Goal: Task Accomplishment & Management: Manage account settings

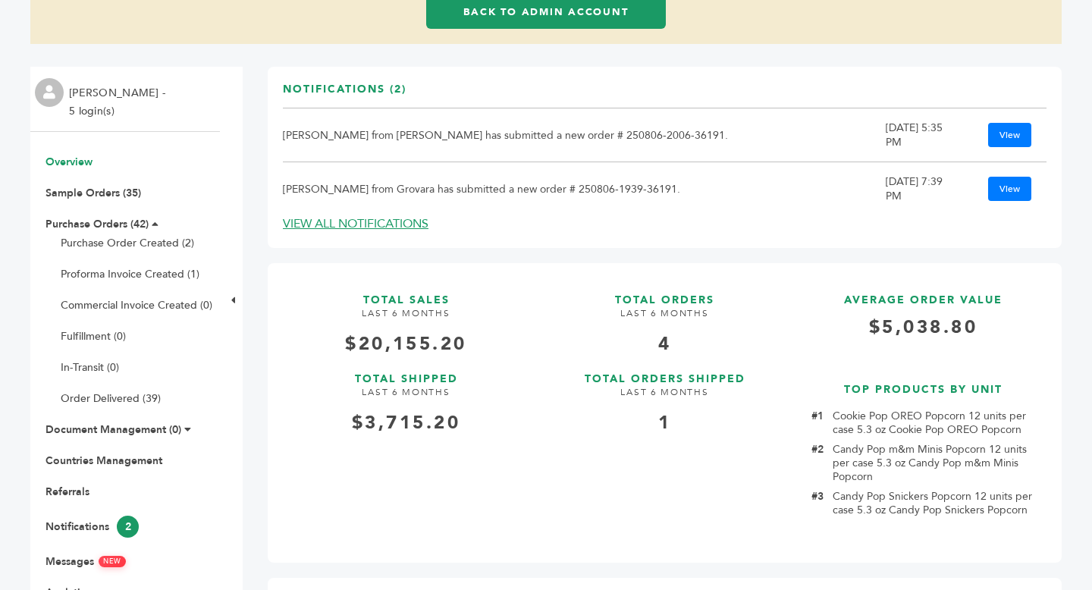
scroll to position [143, 0]
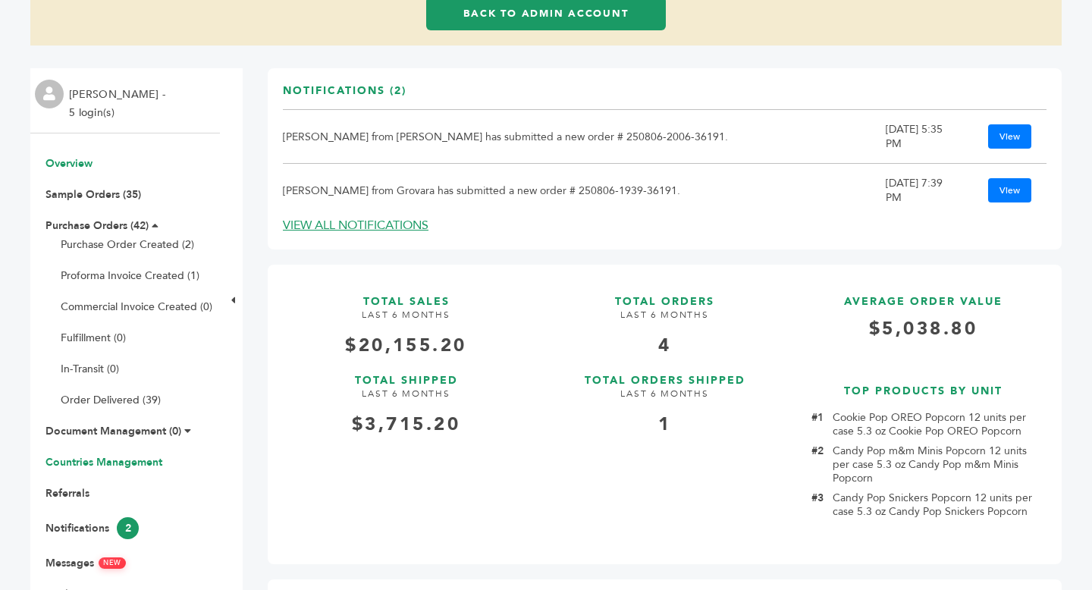
click at [139, 462] on link "Countries Management" at bounding box center [104, 462] width 117 height 14
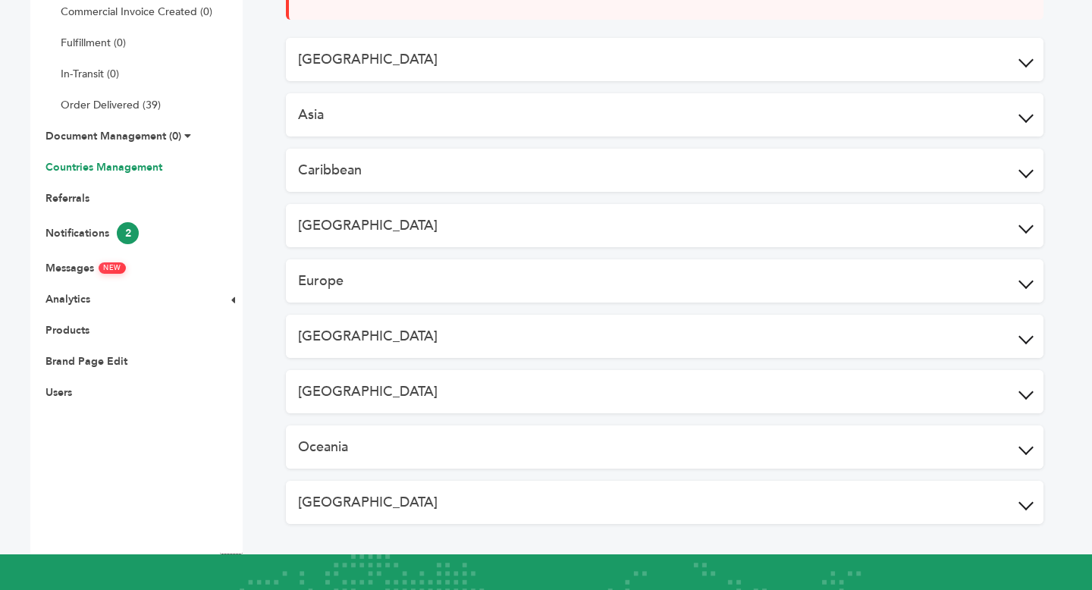
scroll to position [463, 0]
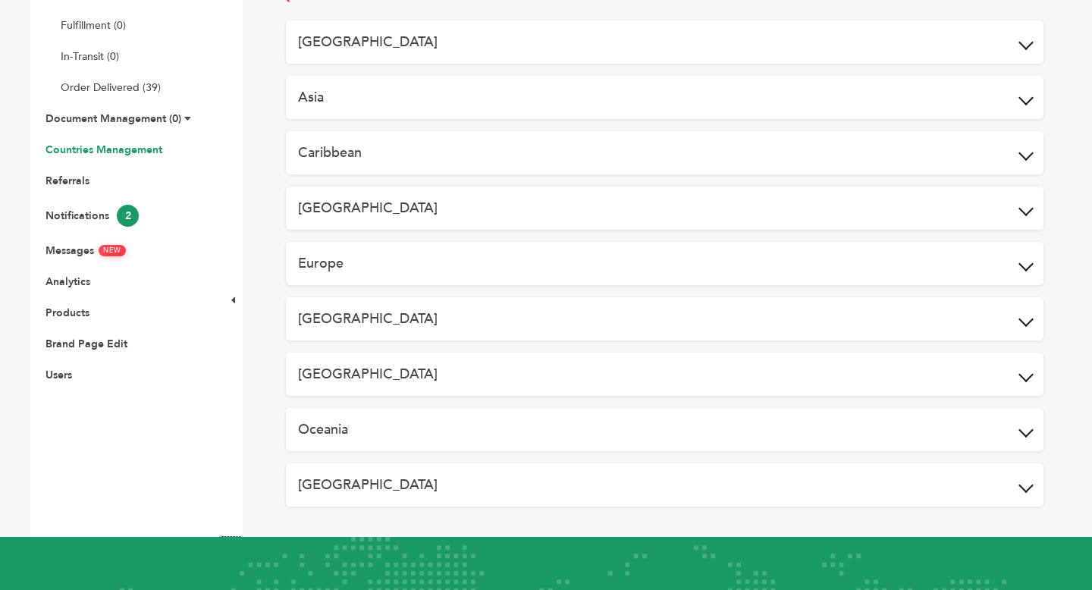
click at [591, 375] on button "North America" at bounding box center [665, 374] width 758 height 43
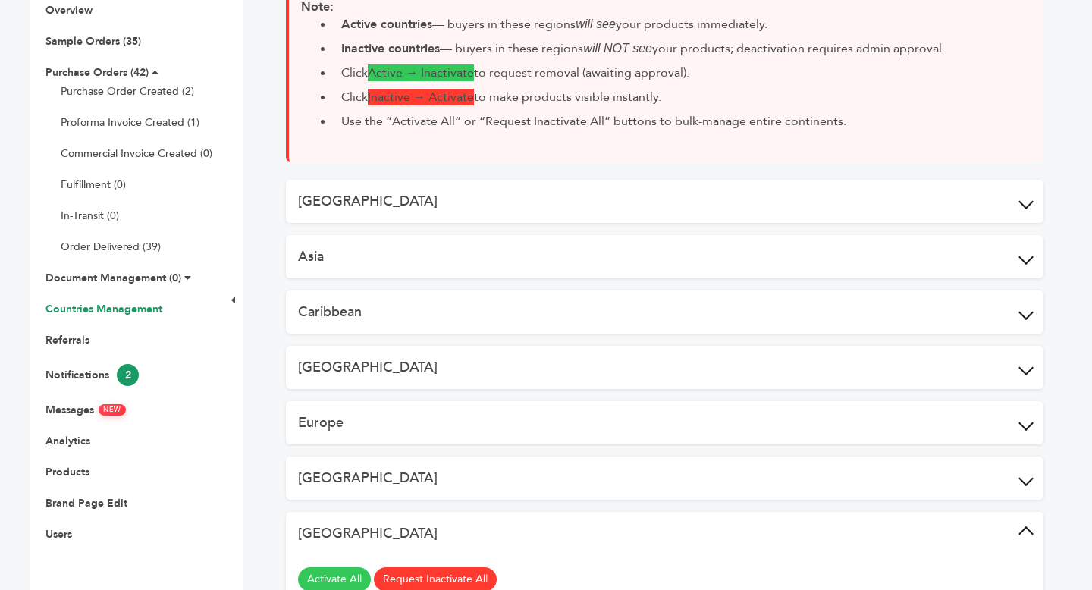
scroll to position [300, 0]
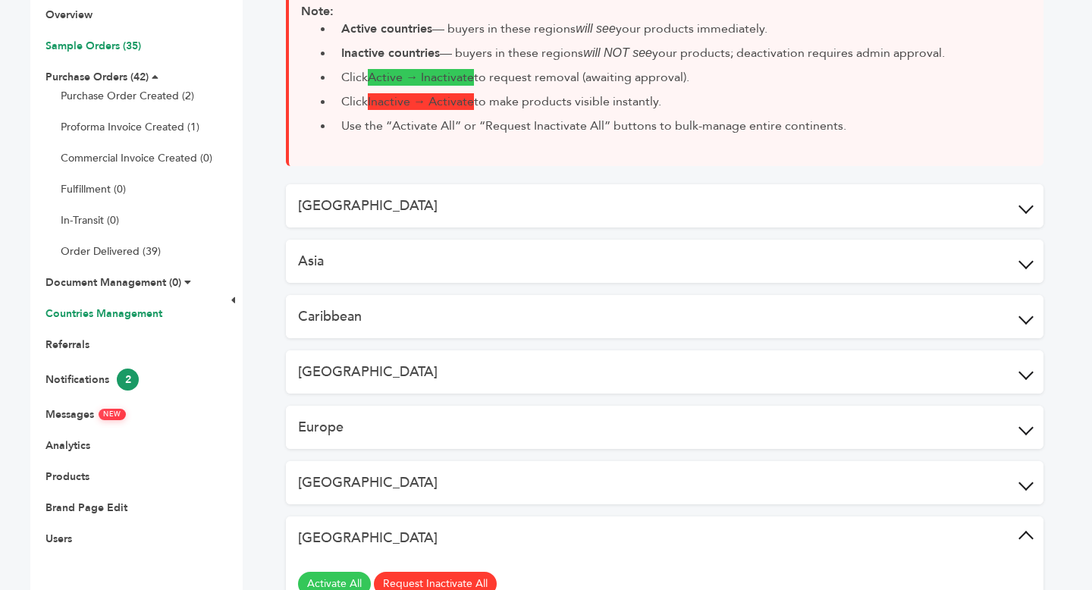
click at [108, 49] on link "Sample Orders (35)" at bounding box center [94, 46] width 96 height 14
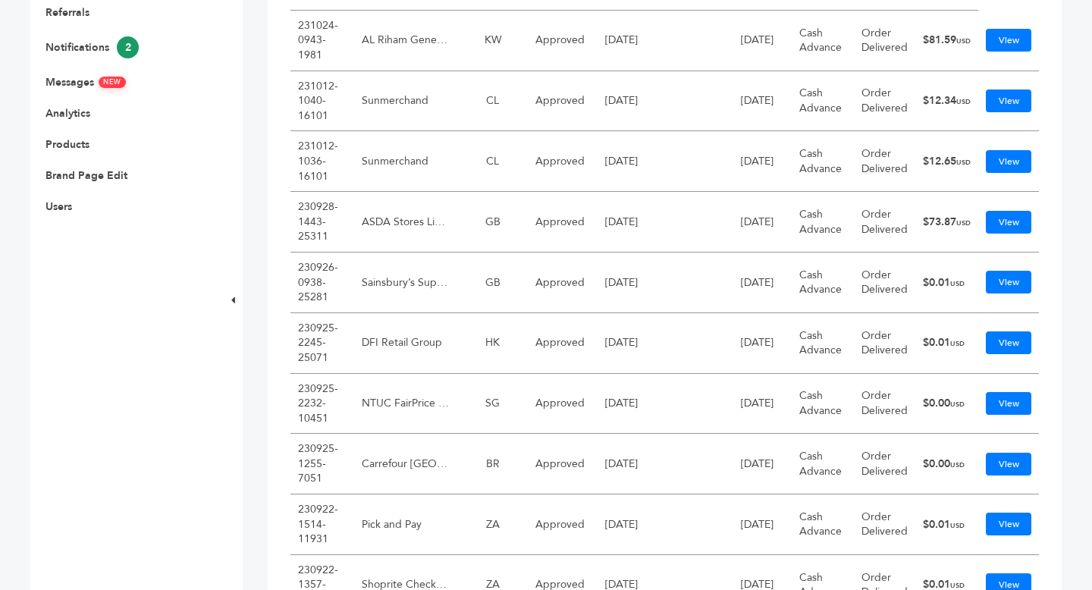
scroll to position [95, 0]
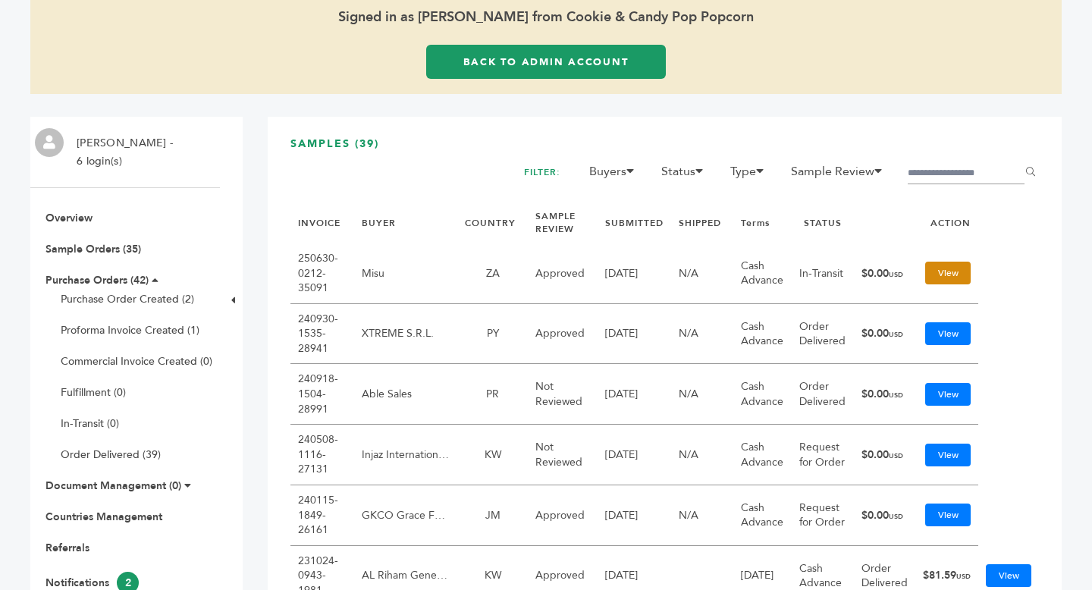
click at [961, 270] on link "View" at bounding box center [948, 273] width 46 height 23
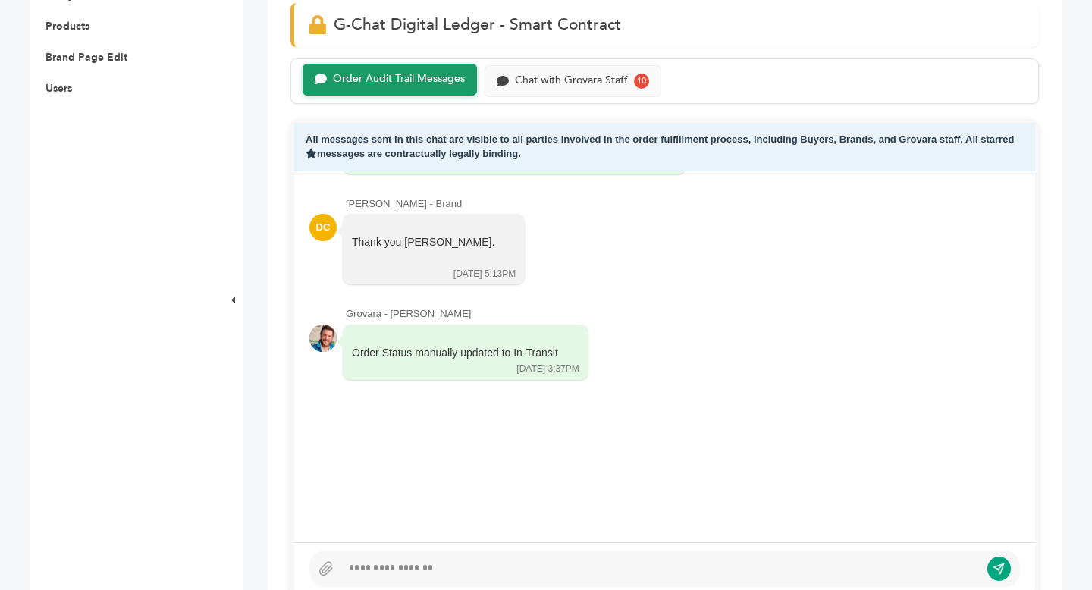
scroll to position [743, 0]
click at [600, 90] on div "Chat with Grovara Staff 10" at bounding box center [573, 79] width 177 height 32
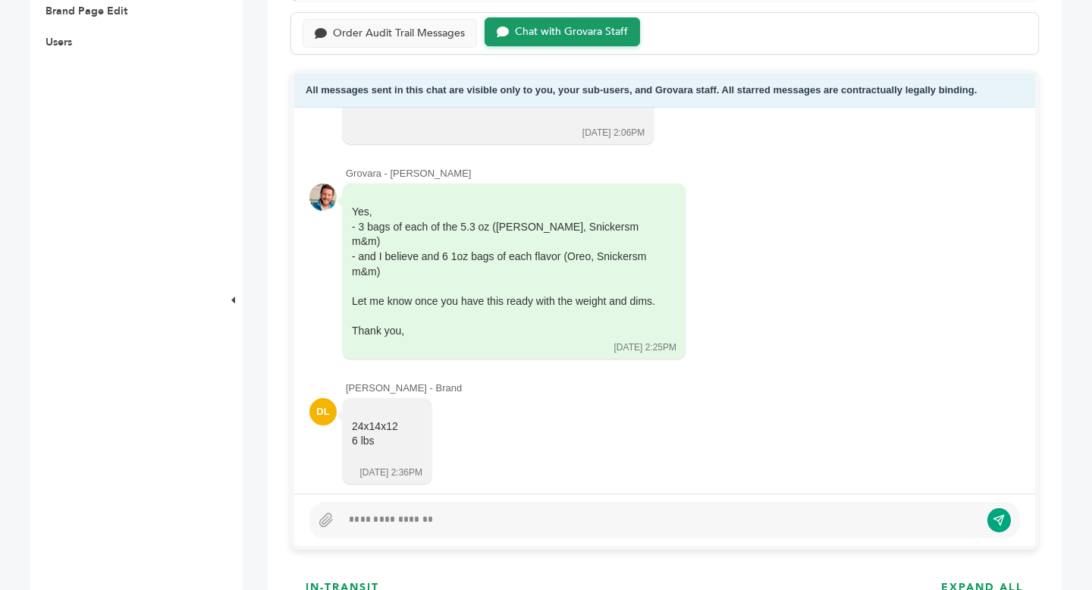
scroll to position [749, 0]
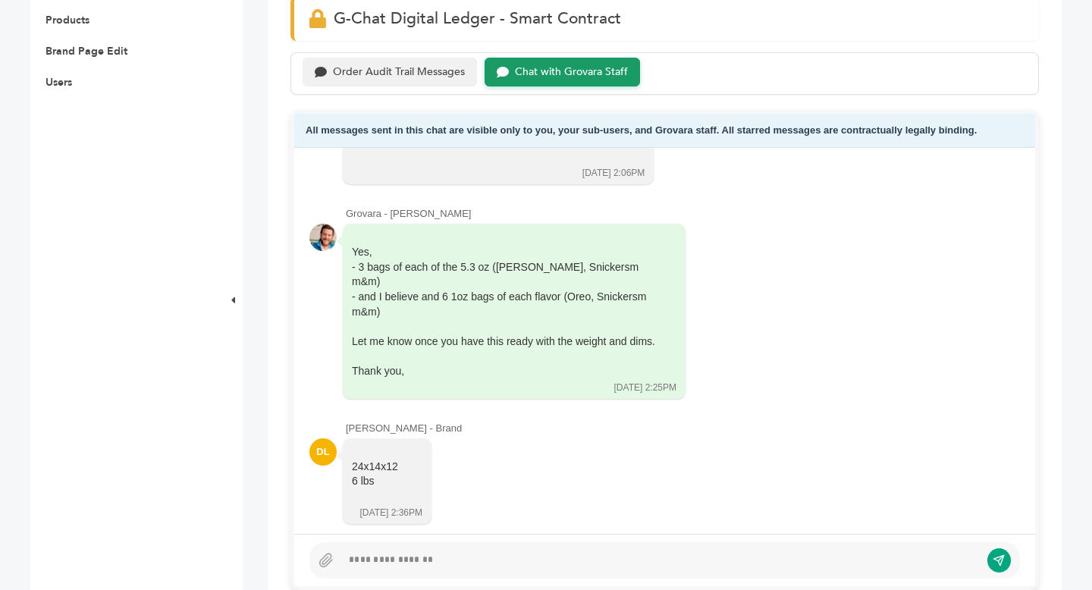
click at [394, 81] on div "Order Audit Trail Messages" at bounding box center [390, 73] width 174 height 30
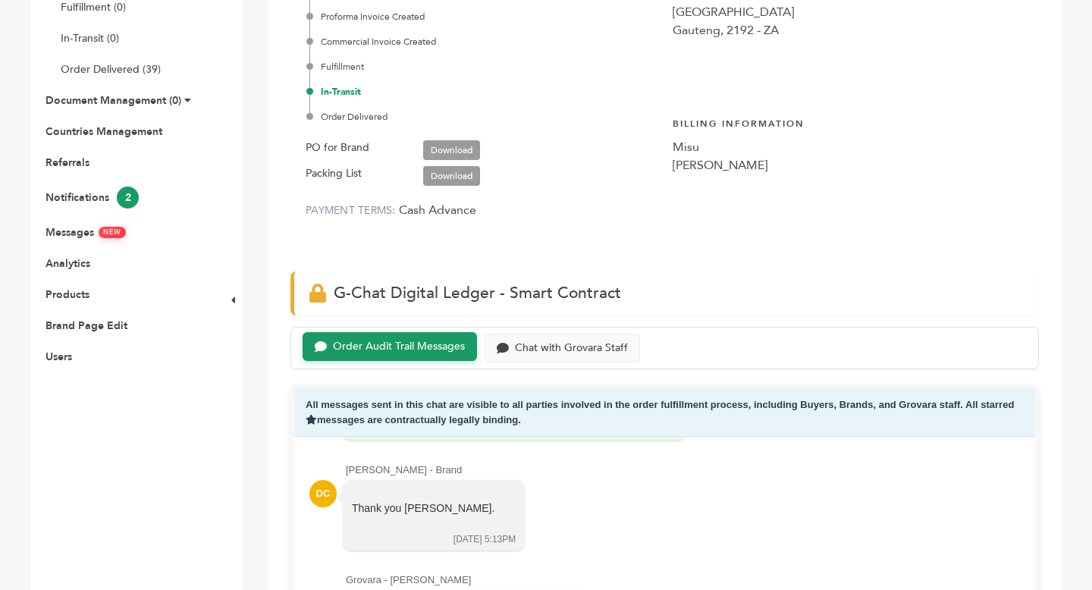
scroll to position [492, 0]
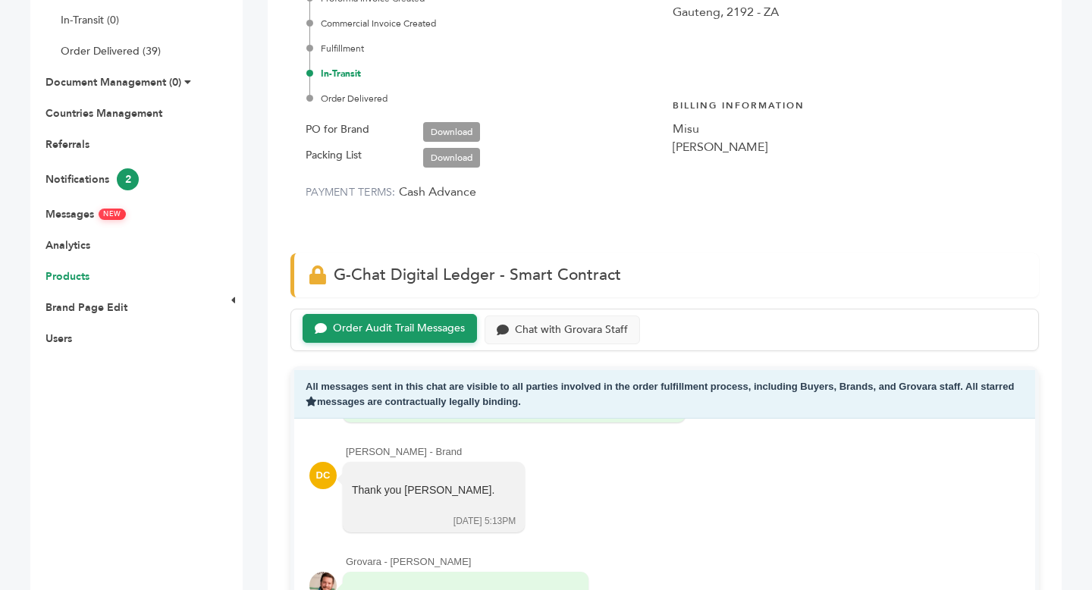
click at [68, 281] on link "Products" at bounding box center [68, 276] width 44 height 14
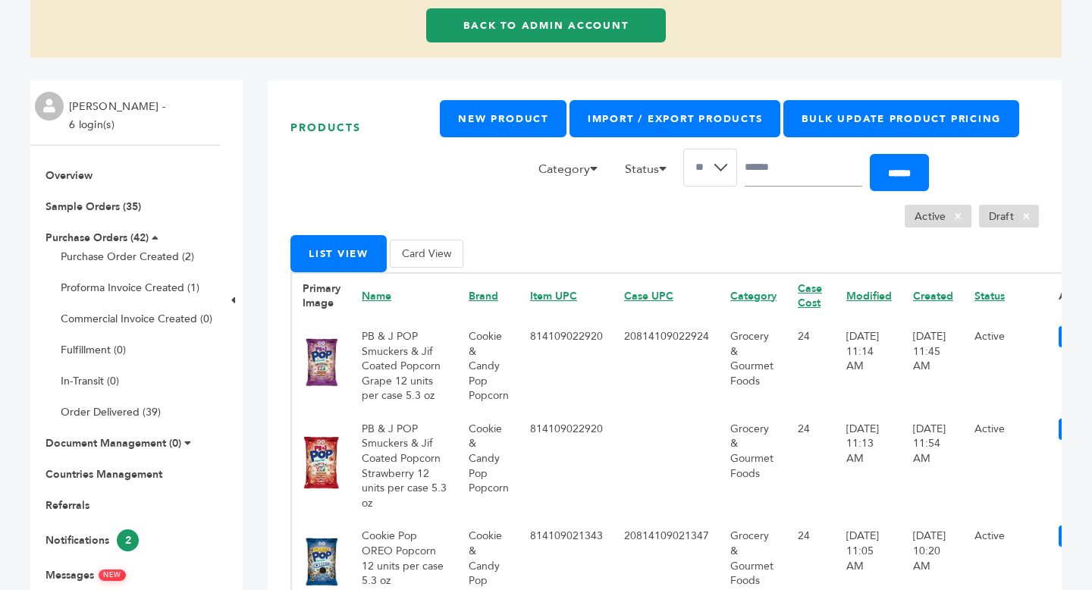
scroll to position [155, 0]
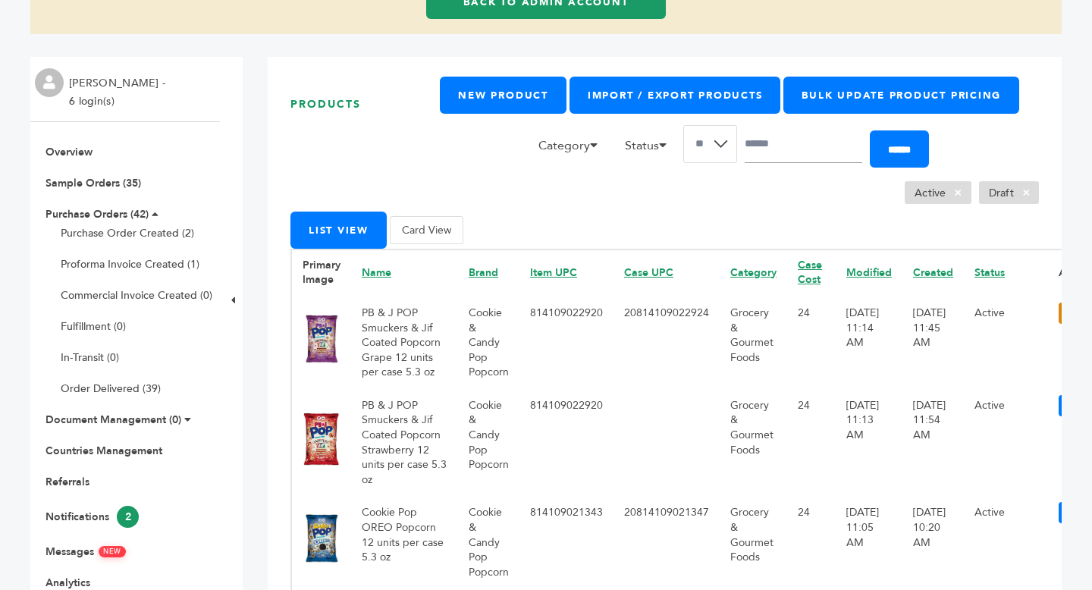
click at [1059, 312] on link "Edit" at bounding box center [1077, 313] width 36 height 21
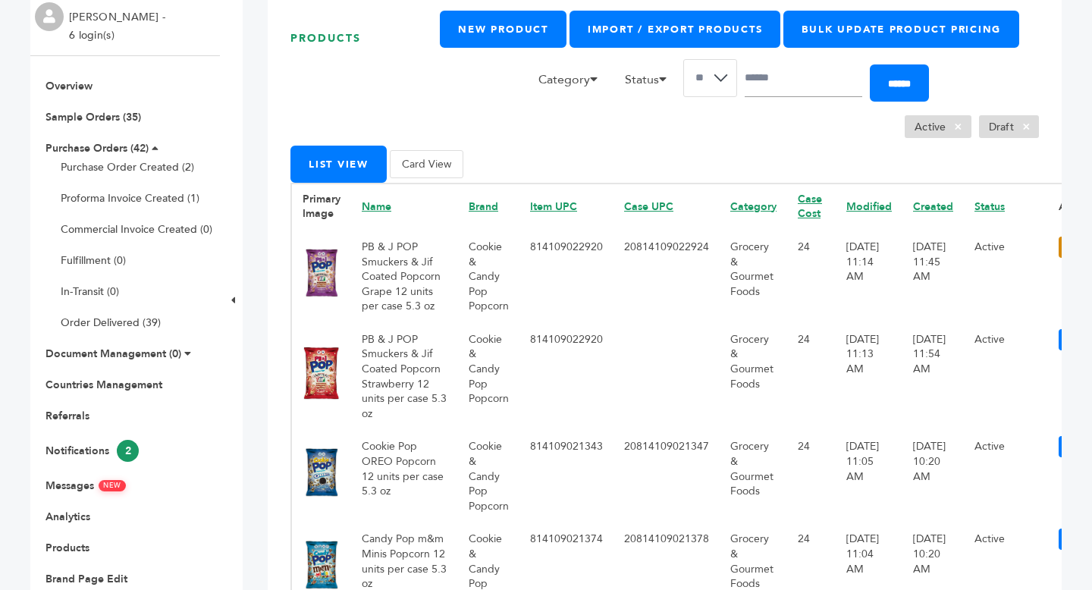
scroll to position [235, 0]
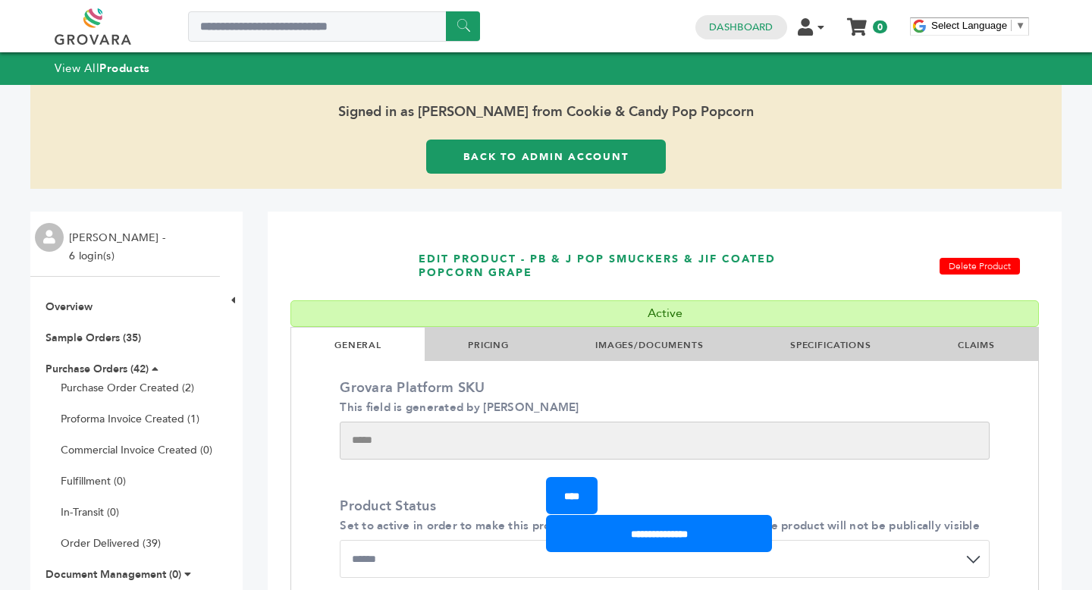
click at [426, 338] on li "PRICING" at bounding box center [488, 344] width 127 height 33
click at [457, 338] on li "PRICING" at bounding box center [488, 344] width 127 height 33
click at [496, 350] on link "PRICING" at bounding box center [488, 345] width 41 height 12
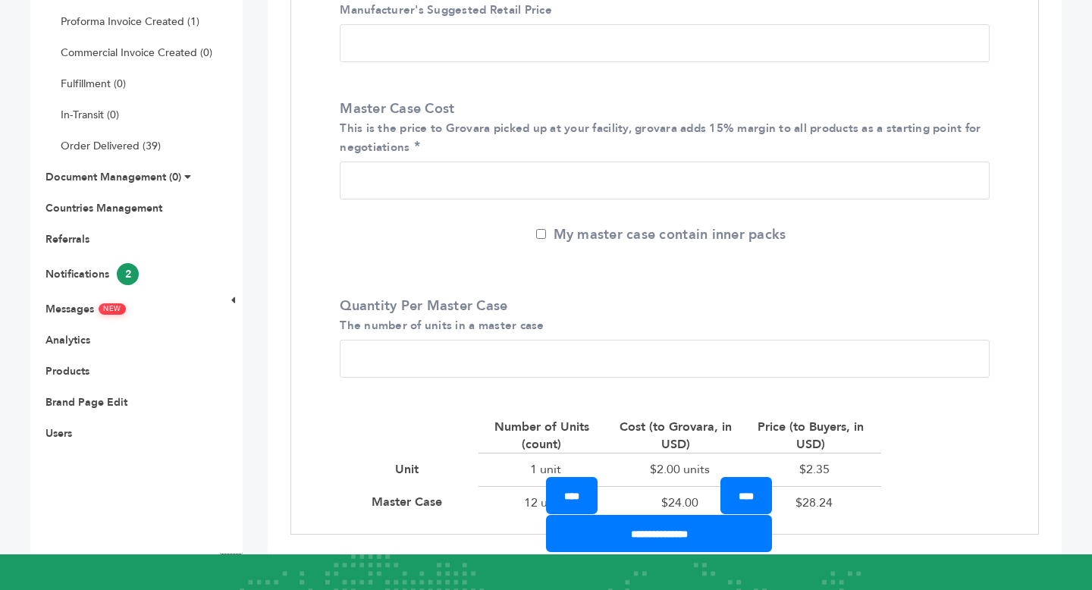
scroll to position [398, 0]
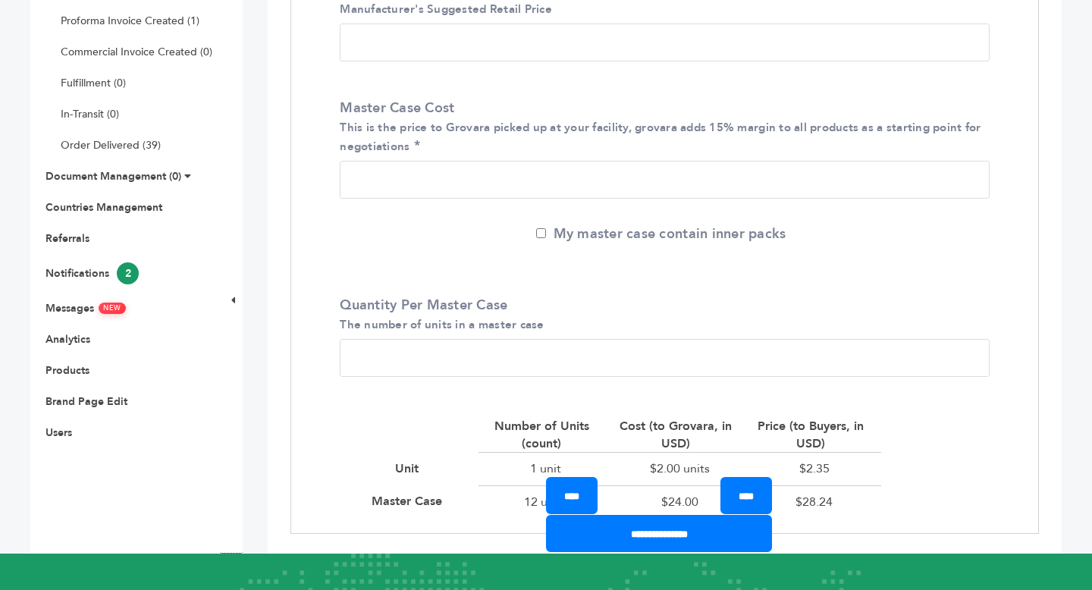
drag, startPoint x: 378, startPoint y: 181, endPoint x: 342, endPoint y: 181, distance: 36.4
click at [342, 181] on input "**" at bounding box center [665, 180] width 650 height 38
click at [138, 199] on ul "Overview Sample Orders (35) Purchase Orders (42) Purchase Order Created (2) Pro…" at bounding box center [125, 170] width 190 height 539
click at [125, 208] on link "Countries Management" at bounding box center [104, 207] width 117 height 14
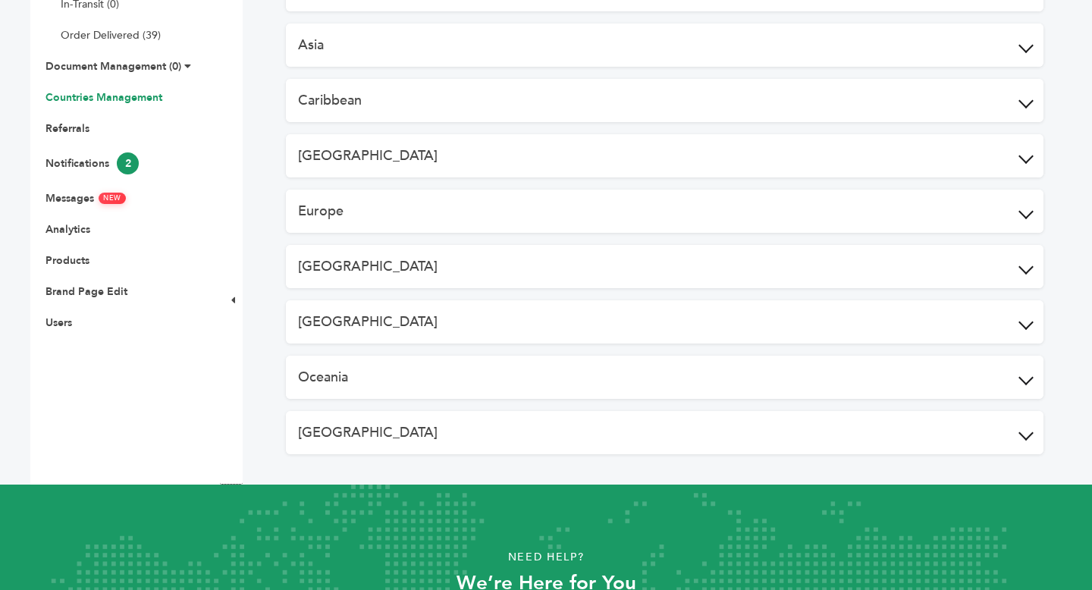
scroll to position [535, 0]
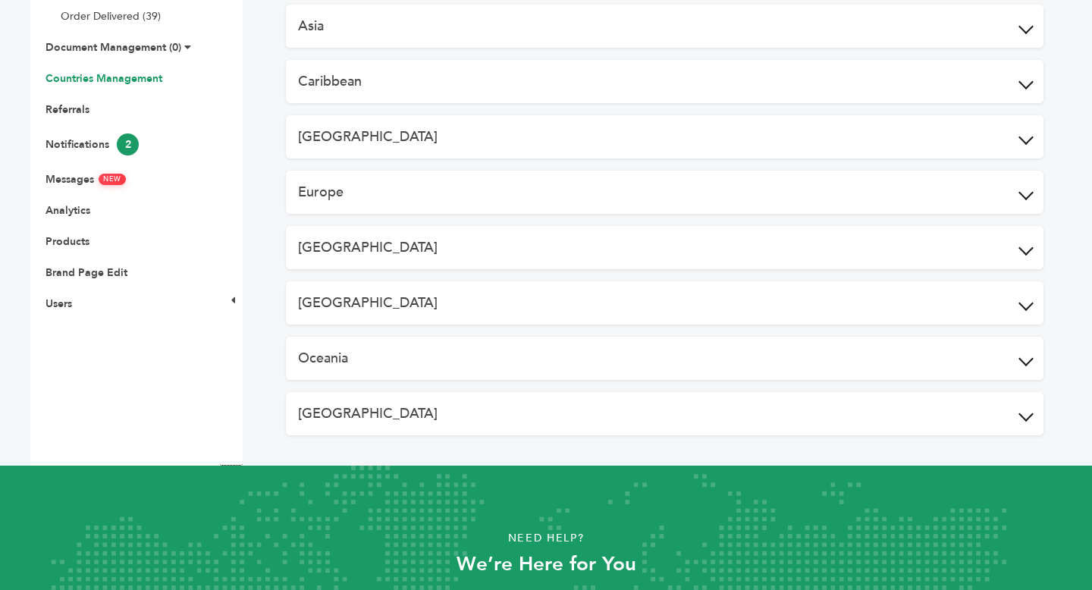
click at [555, 299] on button "[GEOGRAPHIC_DATA]" at bounding box center [665, 302] width 758 height 43
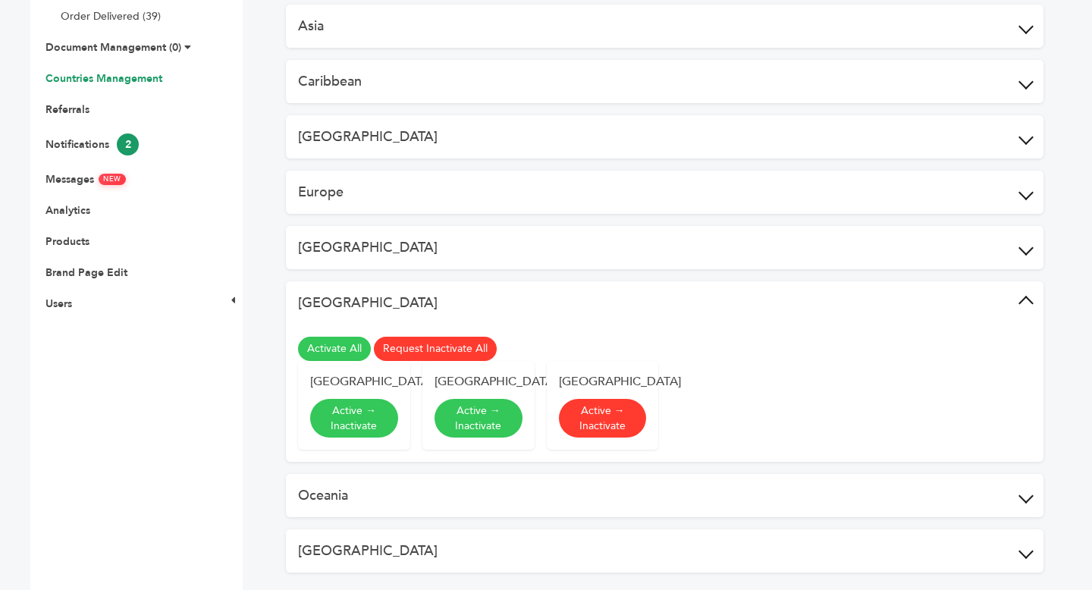
click at [607, 438] on link "Active → Inactivate" at bounding box center [603, 418] width 88 height 39
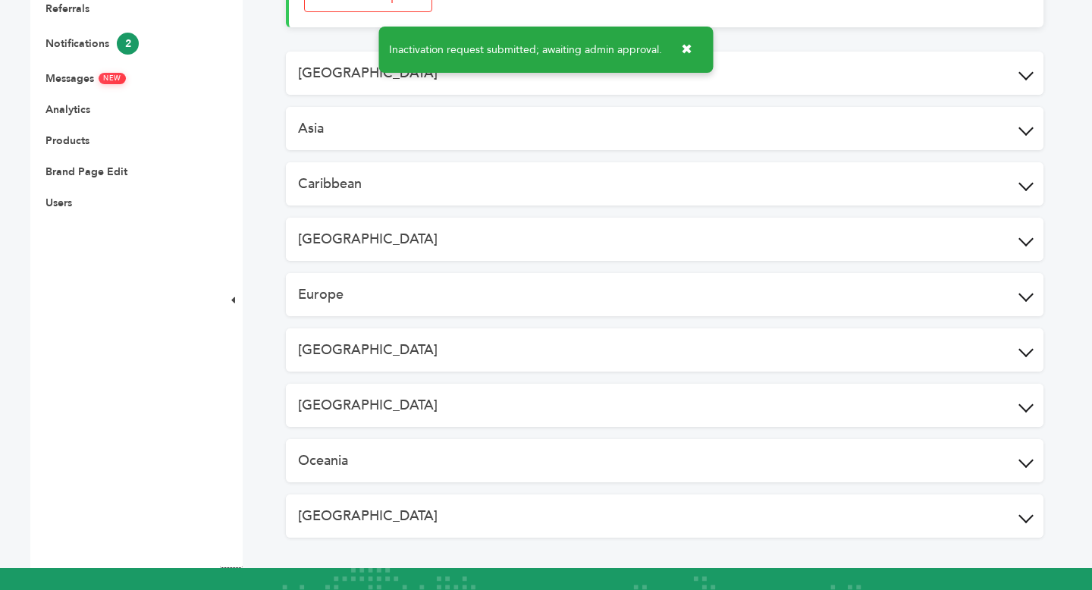
scroll to position [634, 0]
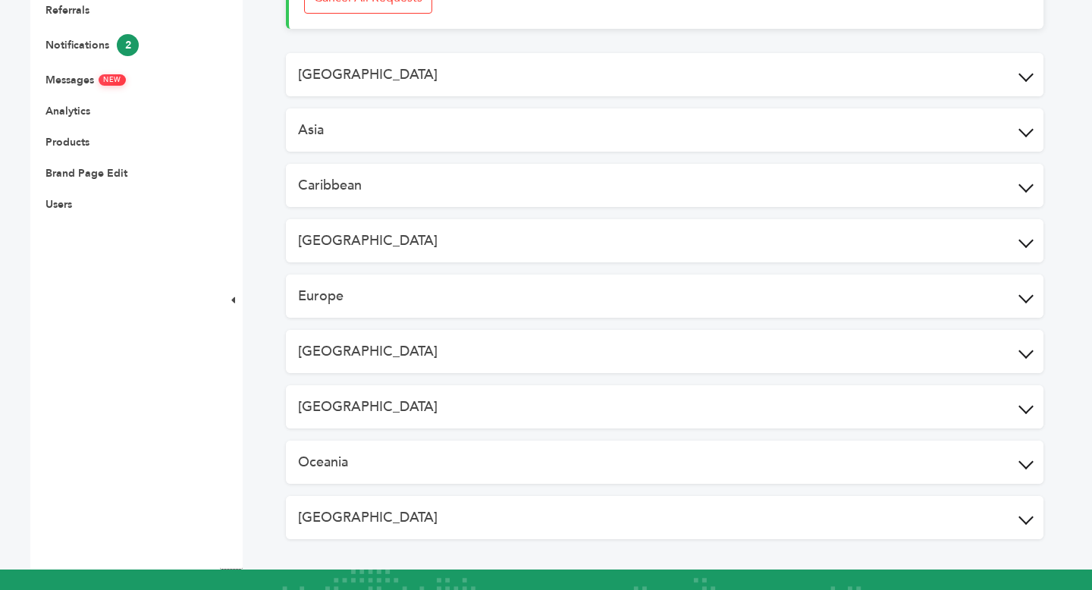
click at [413, 391] on button "[GEOGRAPHIC_DATA]" at bounding box center [665, 406] width 758 height 43
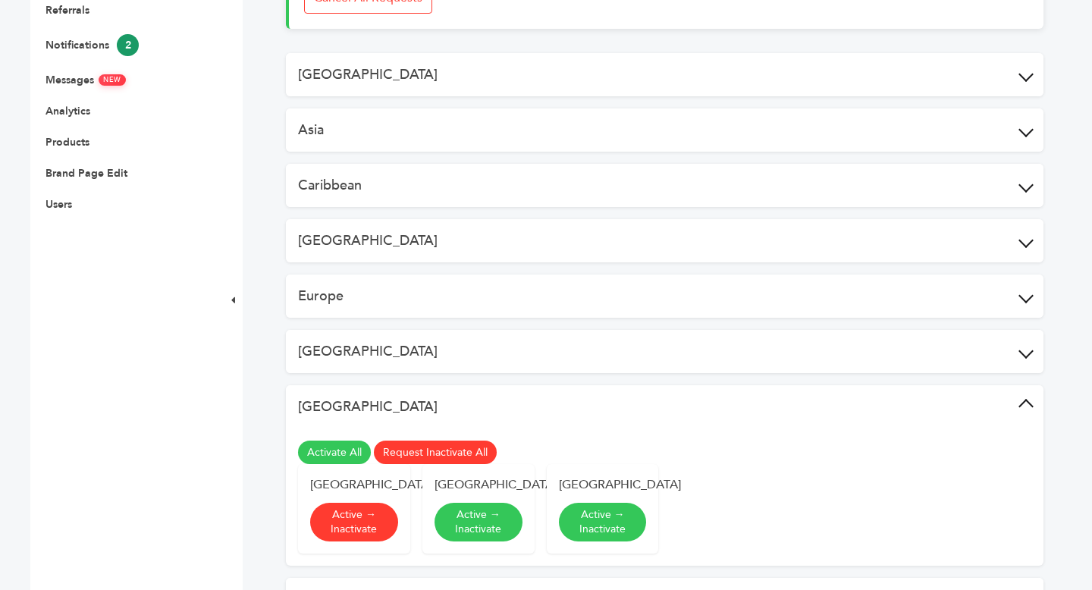
click at [359, 527] on link "Active → Inactivate" at bounding box center [354, 522] width 88 height 39
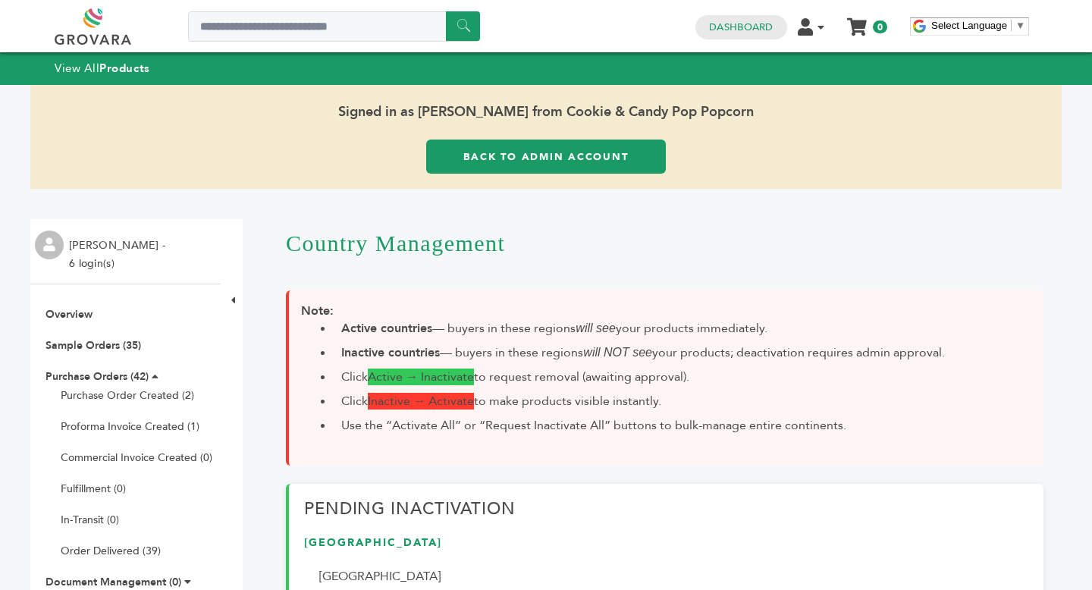
click at [564, 165] on link "Back to Admin Account" at bounding box center [546, 157] width 240 height 34
